Goal: Information Seeking & Learning: Learn about a topic

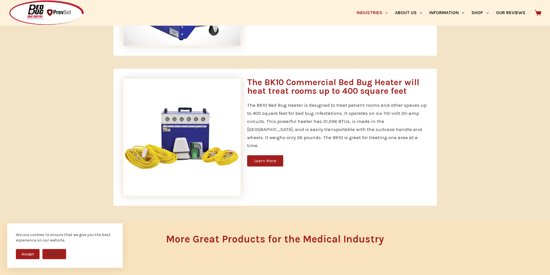
scroll to position [548, 0]
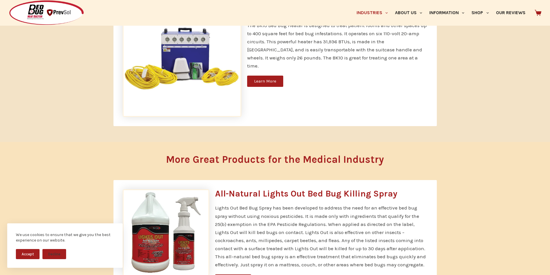
click at [257, 79] on span "Learn More" at bounding box center [265, 81] width 22 height 4
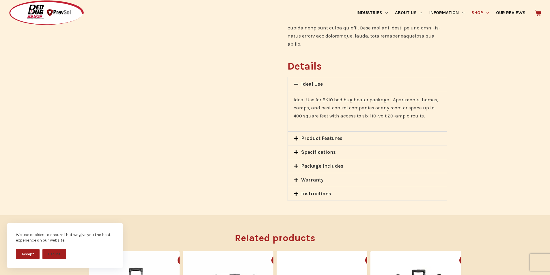
scroll to position [433, 0]
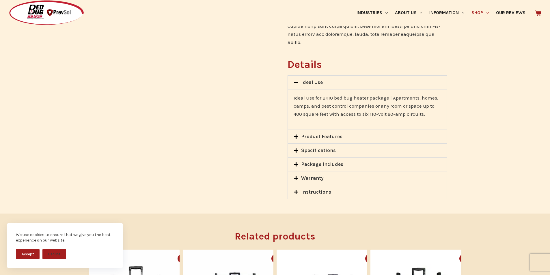
click at [304, 130] on div "Product Features" at bounding box center [367, 137] width 158 height 14
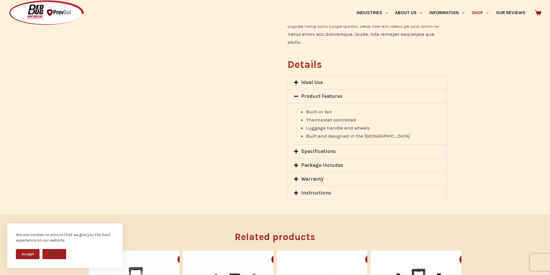
click at [295, 94] on icon at bounding box center [295, 96] width 5 height 5
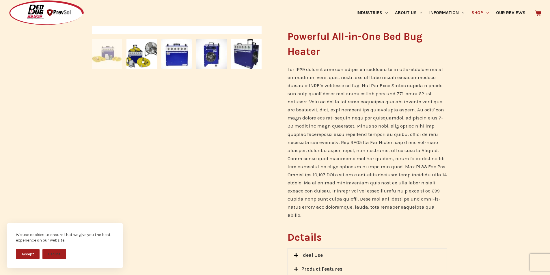
scroll to position [260, 0]
click at [250, 62] on img at bounding box center [246, 54] width 31 height 31
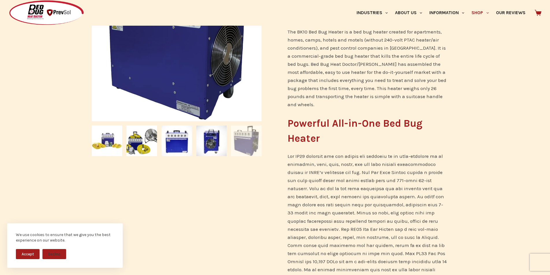
scroll to position [0, 0]
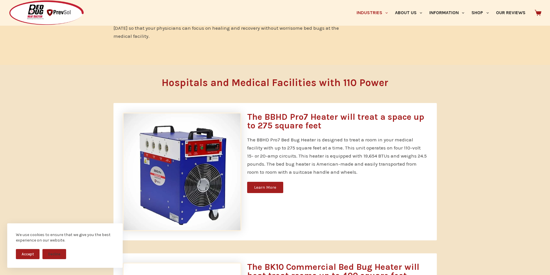
scroll to position [288, 0]
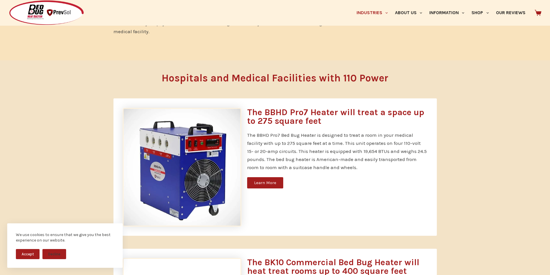
click at [259, 182] on span "Learn More" at bounding box center [265, 183] width 22 height 4
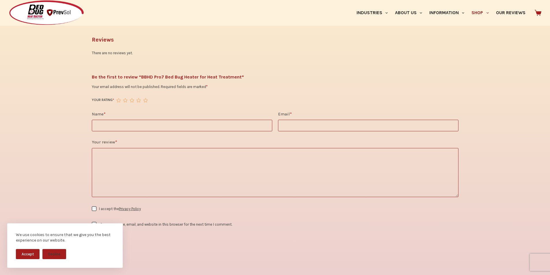
scroll to position [790, 0]
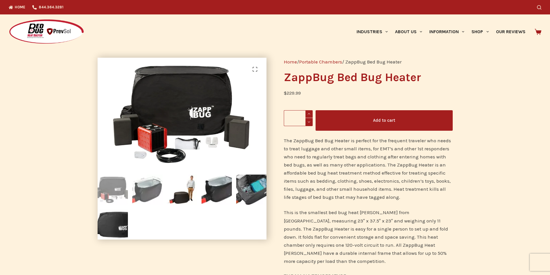
click at [148, 185] on img at bounding box center [147, 190] width 30 height 30
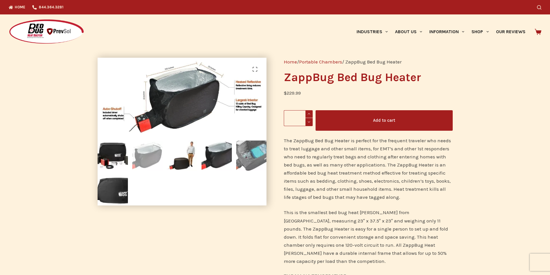
click at [252, 167] on img at bounding box center [251, 155] width 30 height 30
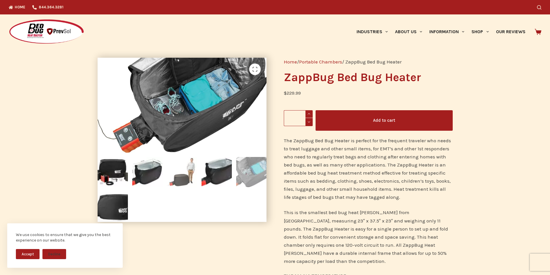
click at [185, 177] on img at bounding box center [182, 172] width 30 height 30
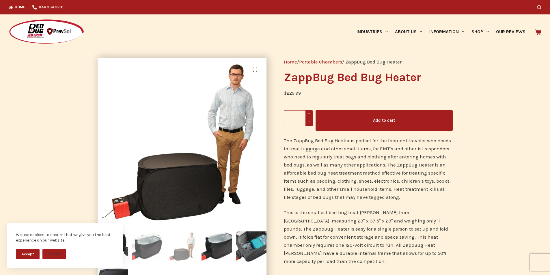
drag, startPoint x: 143, startPoint y: 247, endPoint x: 151, endPoint y: 242, distance: 9.9
click at [143, 247] on img at bounding box center [147, 246] width 30 height 30
